Goal: Information Seeking & Learning: Learn about a topic

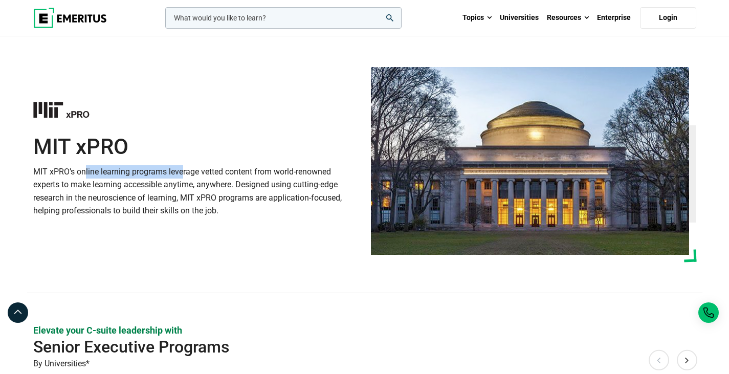
drag, startPoint x: 43, startPoint y: 172, endPoint x: 139, endPoint y: 174, distance: 95.7
click at [139, 174] on p "MIT xPRO’s online learning programs leverage vetted content from world-renowned…" at bounding box center [196, 191] width 326 height 52
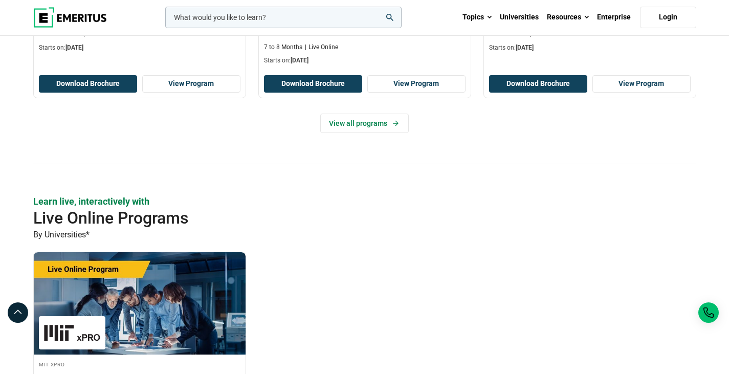
scroll to position [461, 0]
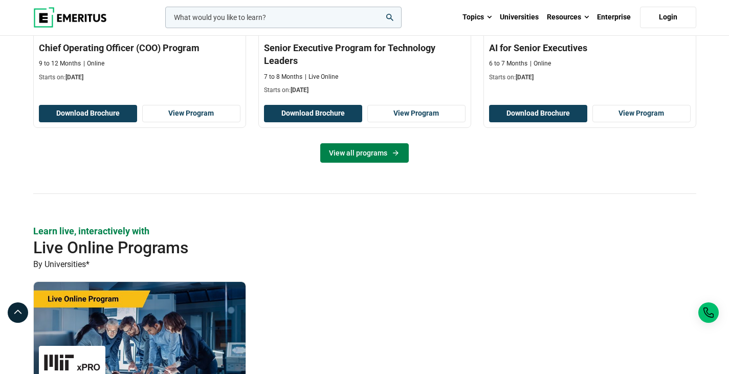
click at [369, 154] on link "View all programs" at bounding box center [364, 152] width 89 height 19
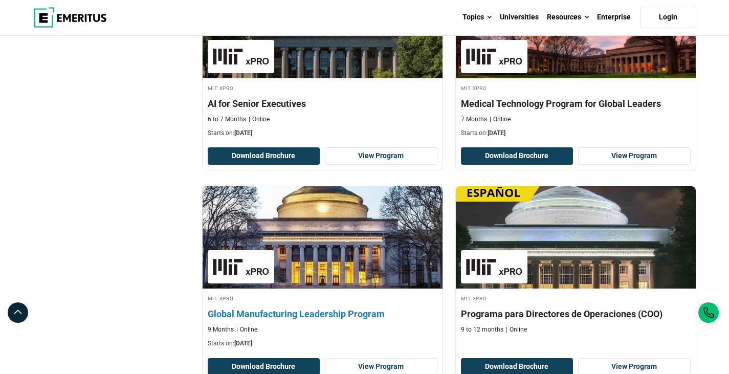
scroll to position [409, 0]
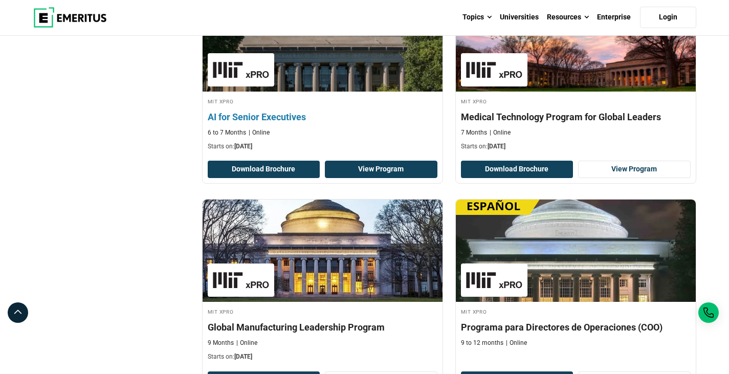
click at [398, 171] on link "View Program" at bounding box center [381, 169] width 113 height 17
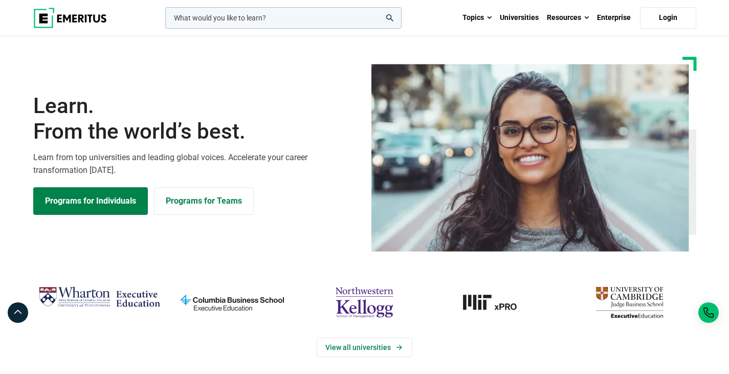
click at [197, 18] on input "woocommerce-product-search-field-0" at bounding box center [283, 17] width 236 height 21
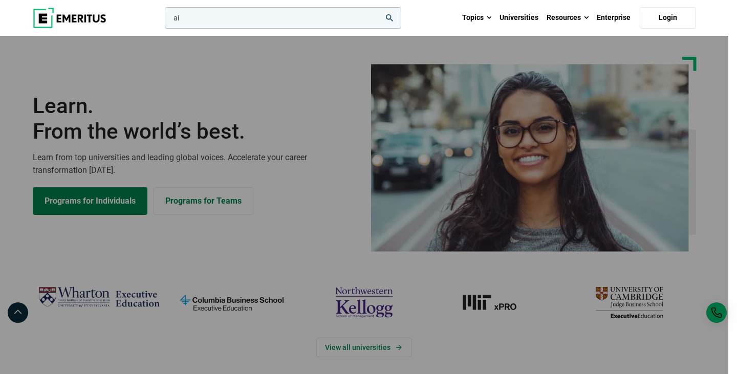
type input "ai"
click at [163, 20] on button "search" at bounding box center [163, 20] width 0 height 0
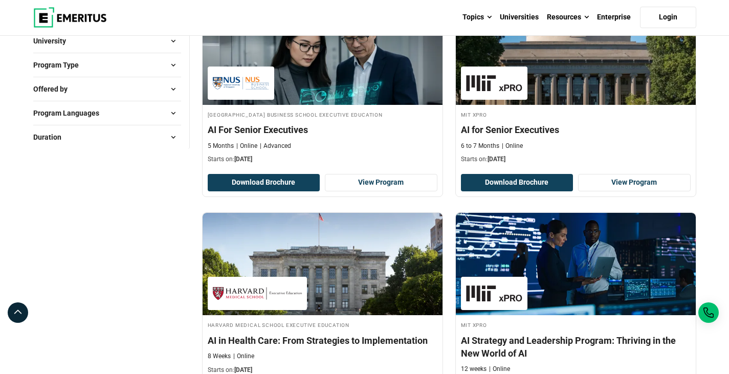
scroll to position [256, 0]
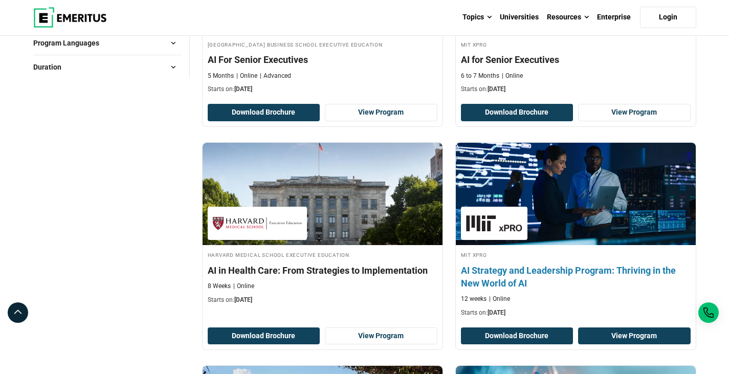
click at [622, 338] on link "View Program" at bounding box center [634, 336] width 113 height 17
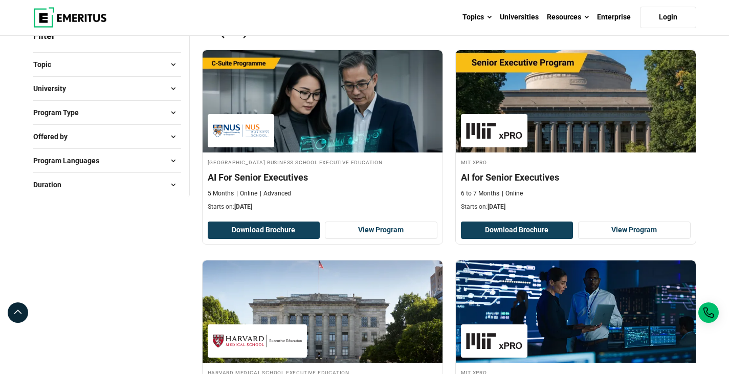
scroll to position [102, 0]
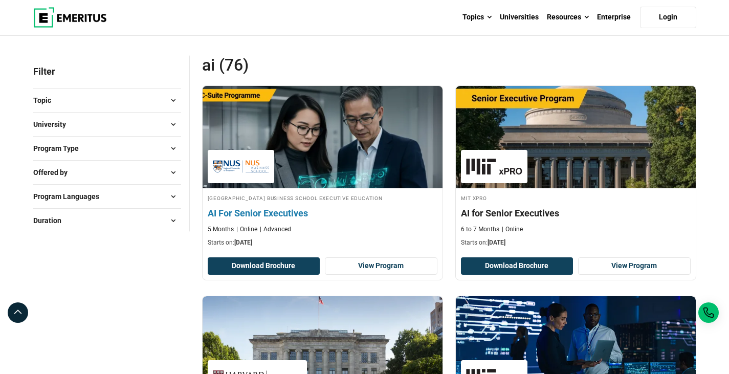
click at [302, 170] on img at bounding box center [322, 137] width 264 height 113
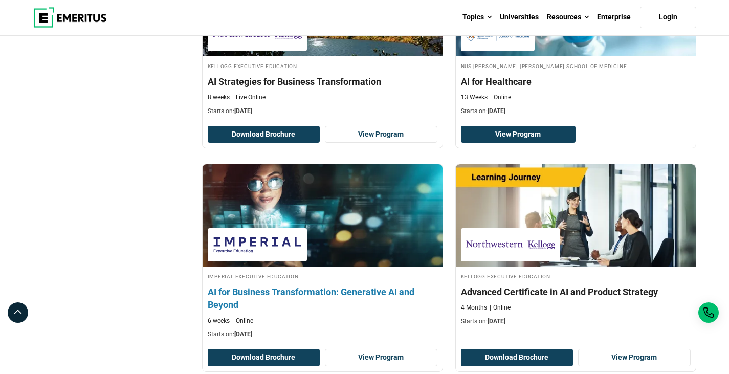
scroll to position [717, 0]
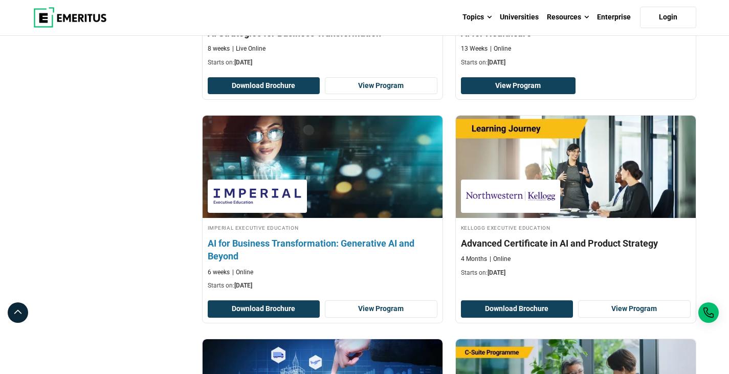
click at [392, 170] on img at bounding box center [322, 167] width 264 height 113
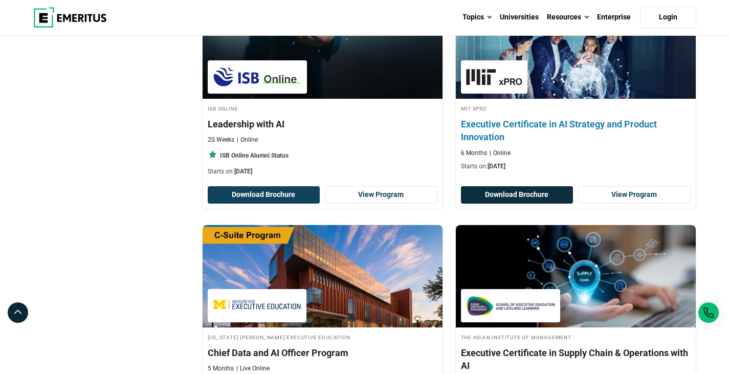
scroll to position [2098, 0]
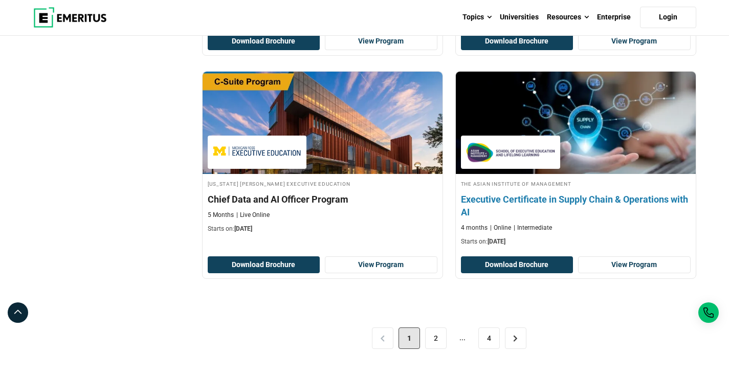
click at [570, 197] on h4 "Executive Certificate in Supply Chain & Operations with AI" at bounding box center [576, 206] width 230 height 26
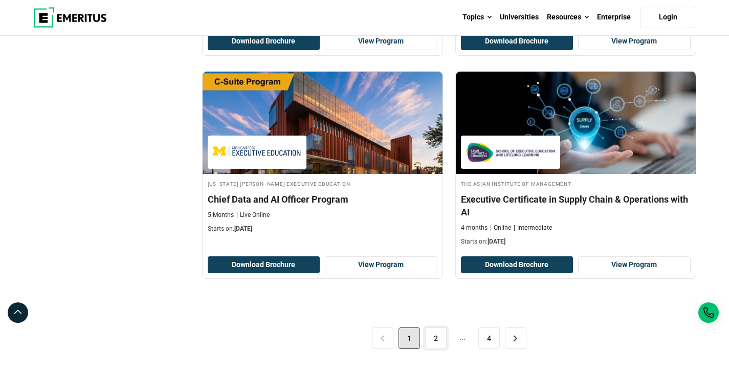
drag, startPoint x: 437, startPoint y: 337, endPoint x: 430, endPoint y: 312, distance: 25.9
click at [437, 337] on link "2" at bounding box center [435, 338] width 21 height 21
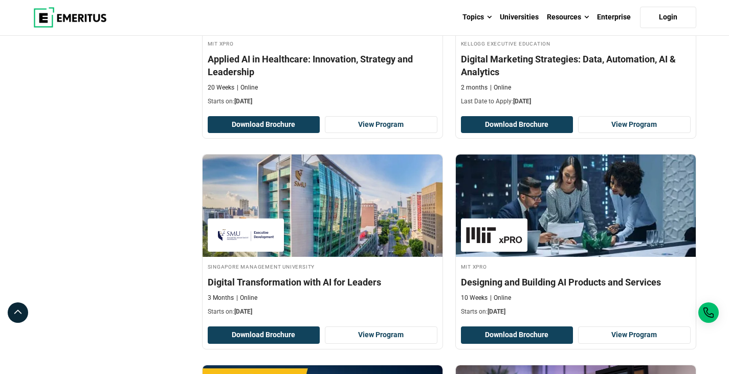
scroll to position [972, 0]
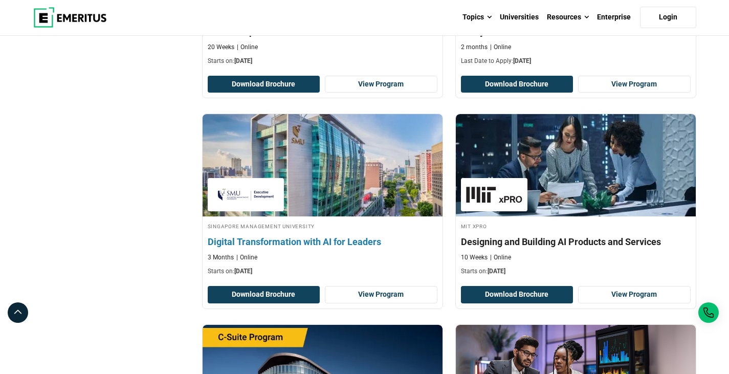
click at [309, 241] on h4 "Digital Transformation with AI for Leaders" at bounding box center [323, 241] width 230 height 13
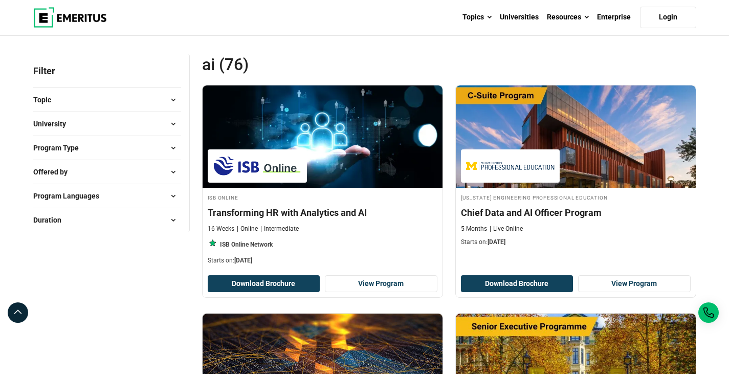
scroll to position [0, 0]
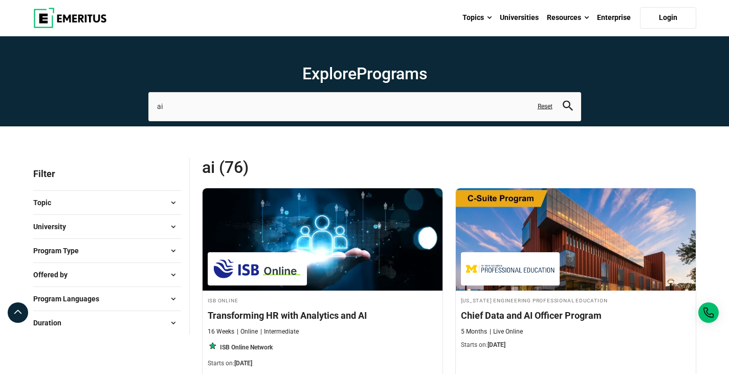
click at [64, 224] on span "University" at bounding box center [53, 226] width 41 height 11
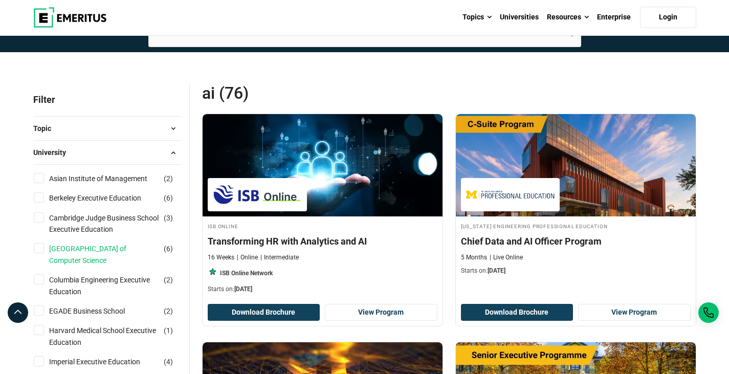
scroll to position [102, 0]
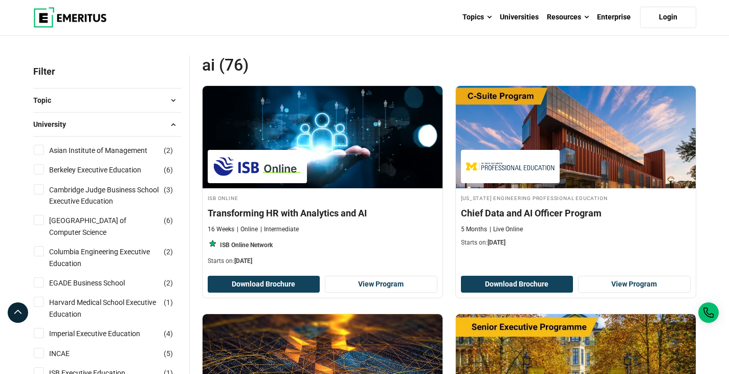
click at [91, 121] on button "University" at bounding box center [107, 124] width 148 height 15
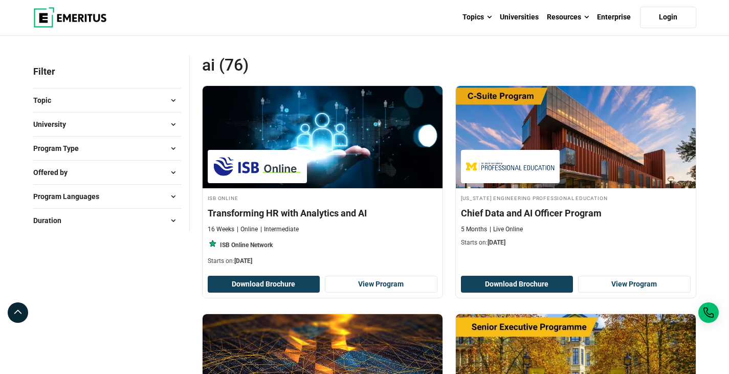
click at [88, 104] on button "Topic" at bounding box center [107, 100] width 148 height 15
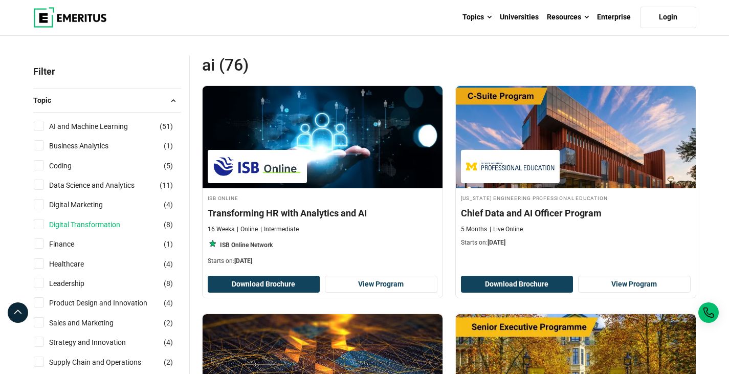
click at [79, 221] on link "Digital Transformation" at bounding box center [95, 224] width 92 height 11
checkbox input "true"
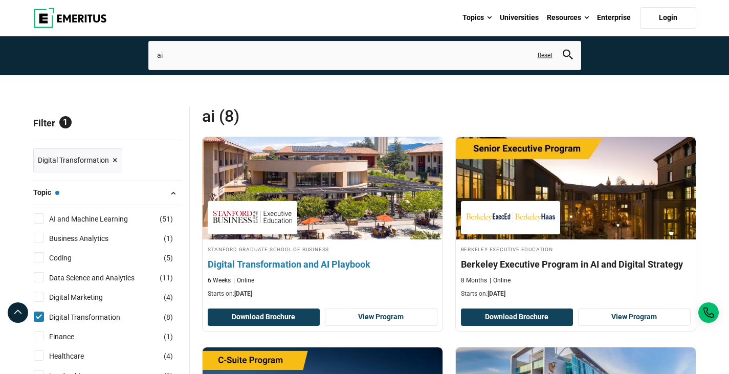
click at [337, 228] on img at bounding box center [322, 188] width 264 height 113
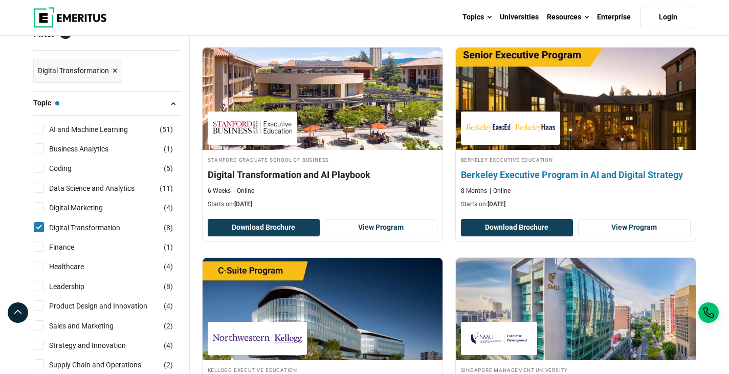
scroll to position [154, 0]
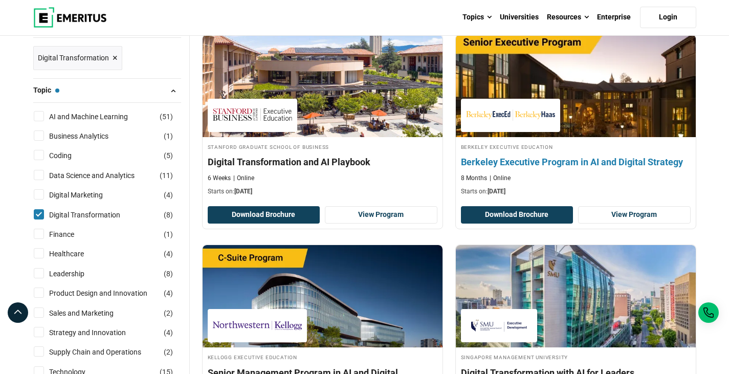
click at [517, 161] on h4 "Berkeley Executive Program in AI and Digital Strategy" at bounding box center [576, 162] width 230 height 13
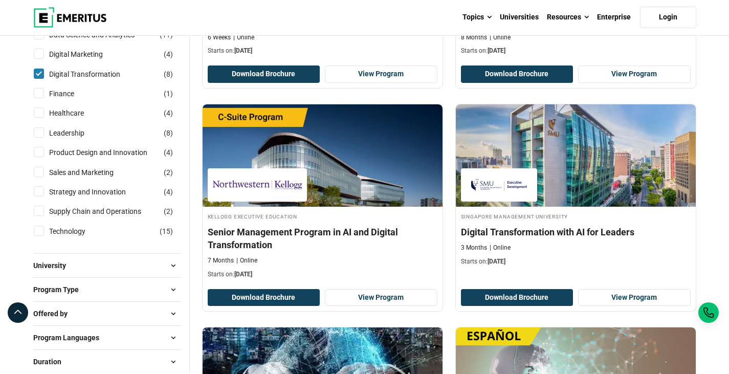
scroll to position [307, 0]
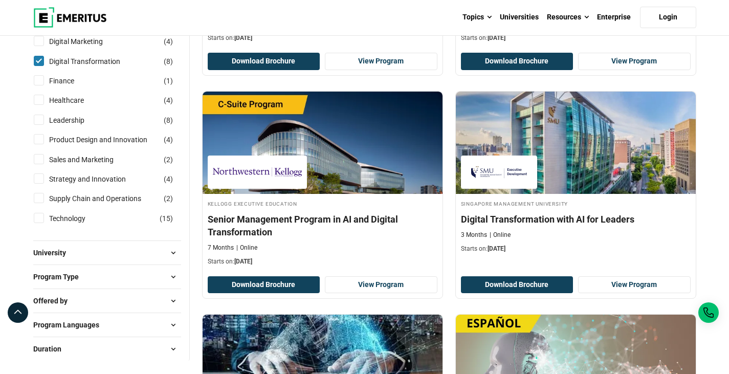
click at [170, 252] on span at bounding box center [173, 252] width 15 height 15
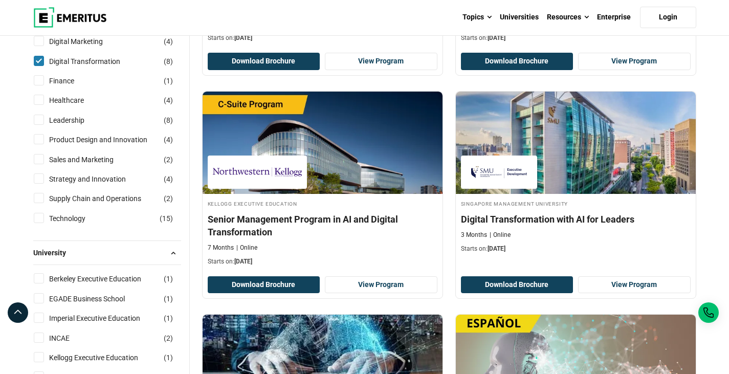
click at [170, 252] on span at bounding box center [173, 252] width 15 height 15
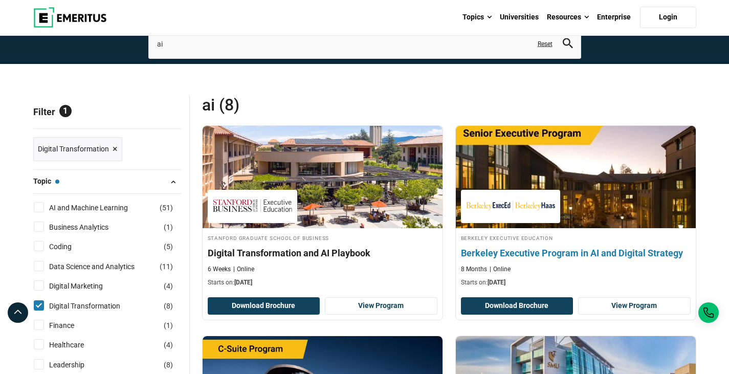
scroll to position [51, 0]
